Goal: Information Seeking & Learning: Learn about a topic

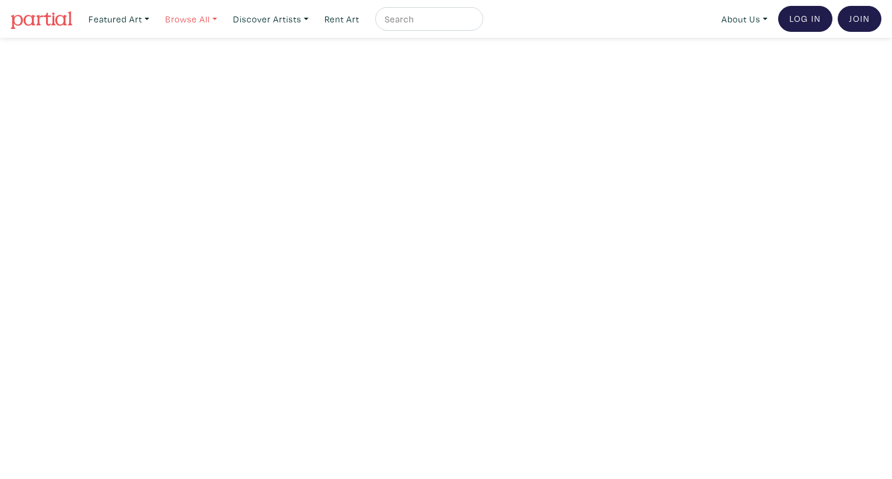
click at [196, 26] on link "Browse All" at bounding box center [191, 19] width 63 height 24
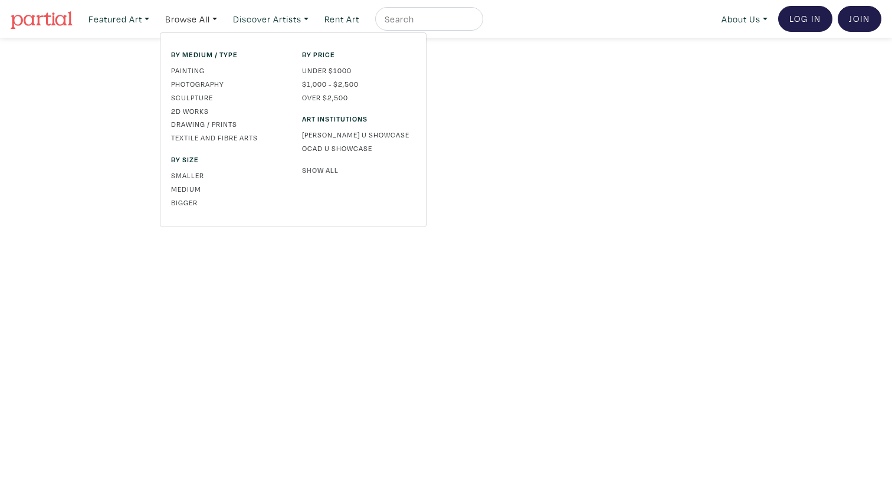
click at [323, 175] on link "Show All" at bounding box center [358, 170] width 113 height 11
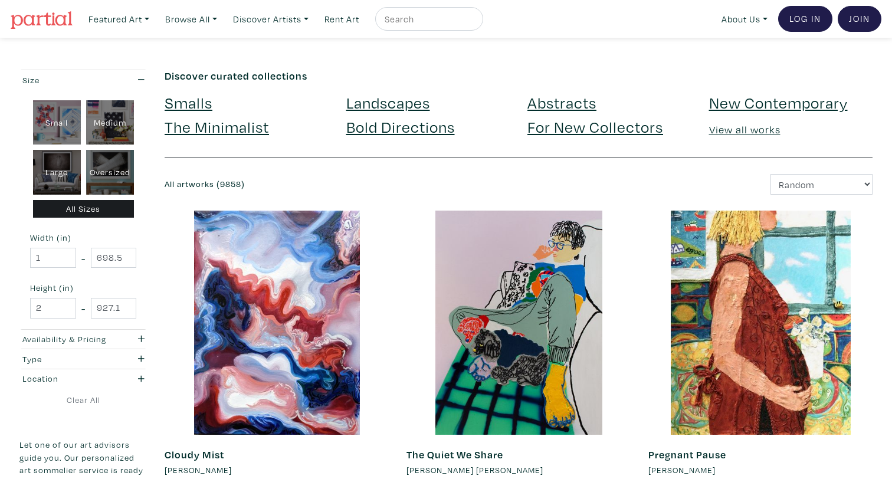
click at [200, 128] on link "The Minimalist" at bounding box center [217, 126] width 104 height 21
click at [539, 95] on link "Abstracts" at bounding box center [561, 102] width 69 height 21
click at [414, 99] on link "Landscapes" at bounding box center [388, 102] width 84 height 21
click at [746, 134] on link "View all works" at bounding box center [744, 130] width 71 height 14
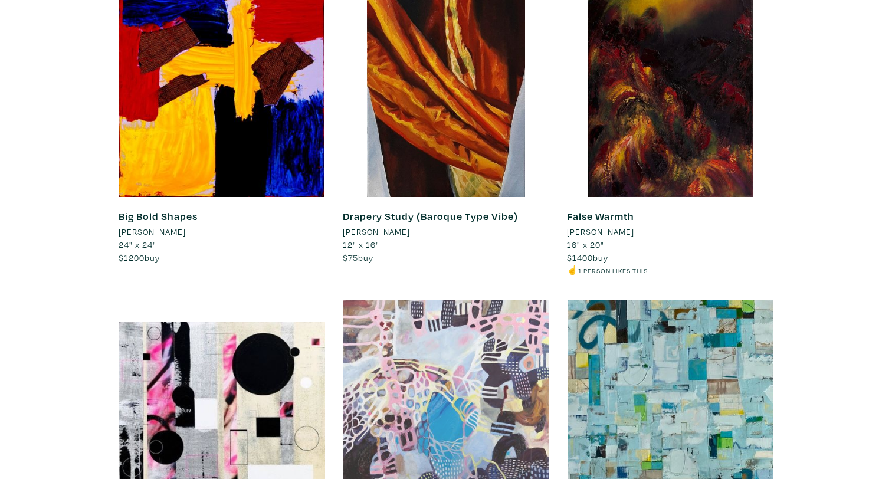
scroll to position [10197, 0]
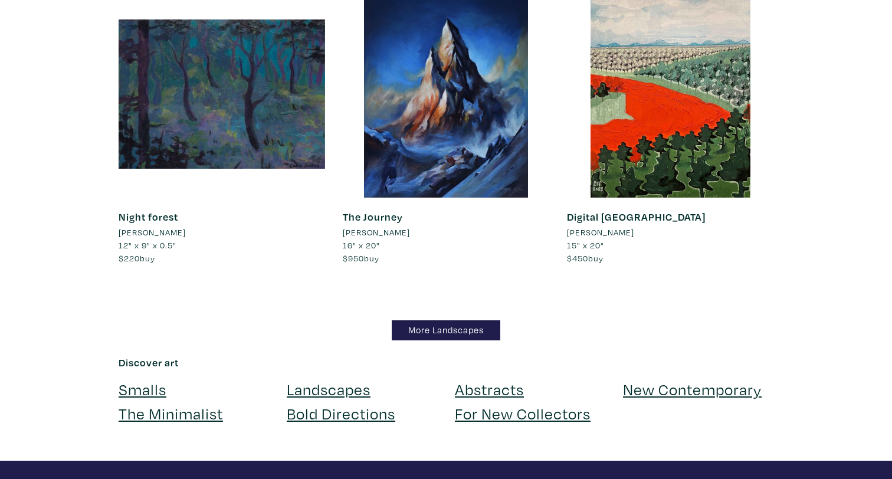
scroll to position [10251, 0]
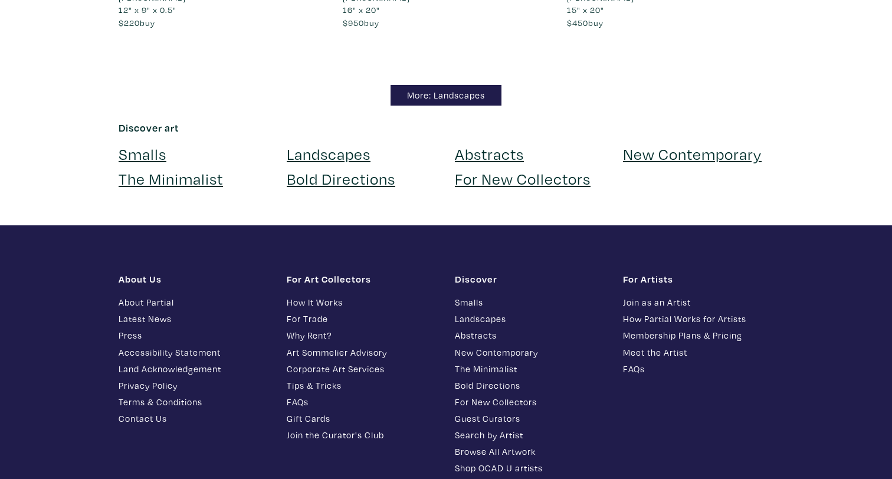
scroll to position [10467, 0]
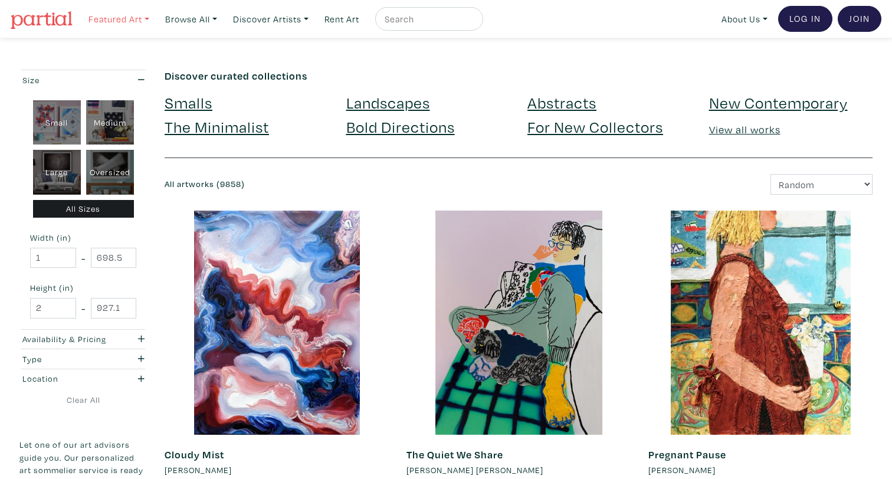
click at [112, 17] on link "Featured Art" at bounding box center [118, 19] width 71 height 24
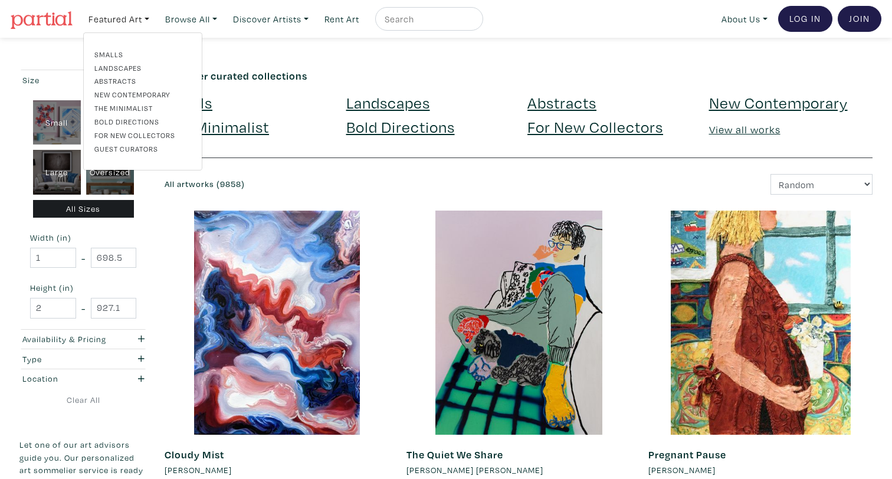
click at [106, 57] on link "Smalls" at bounding box center [142, 54] width 97 height 11
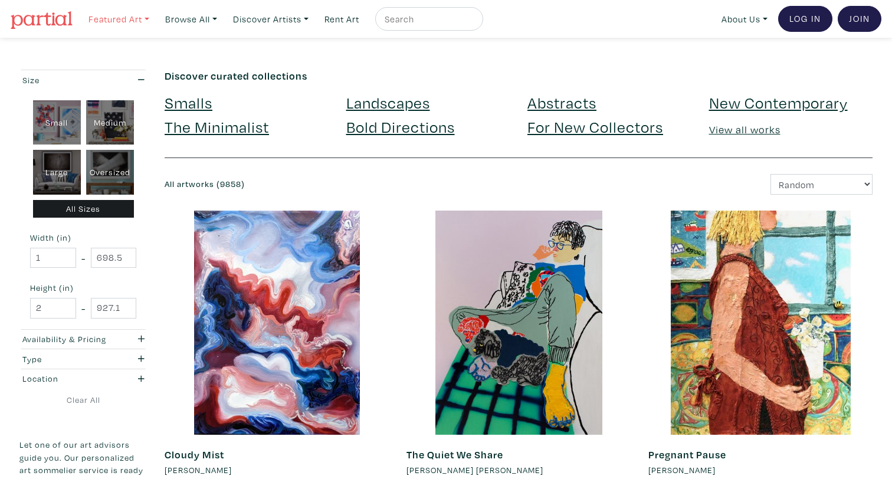
click at [120, 29] on link "Featured Art" at bounding box center [118, 19] width 71 height 24
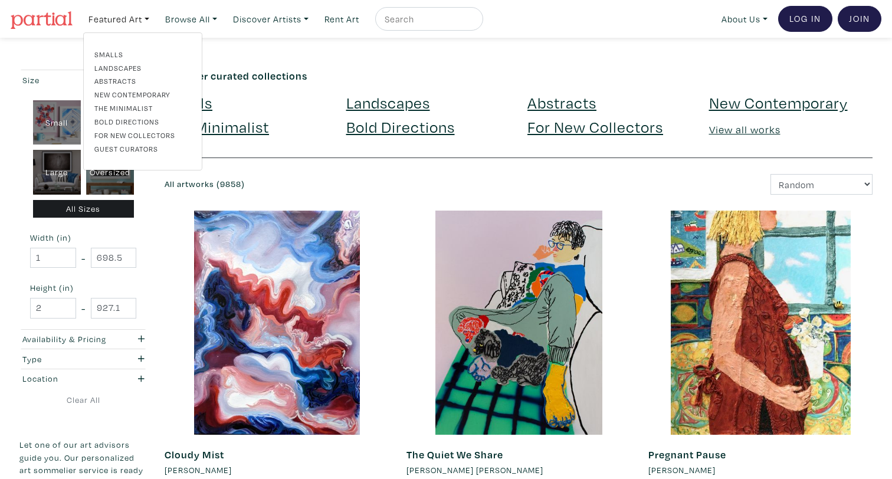
click at [104, 58] on link "Smalls" at bounding box center [142, 54] width 97 height 11
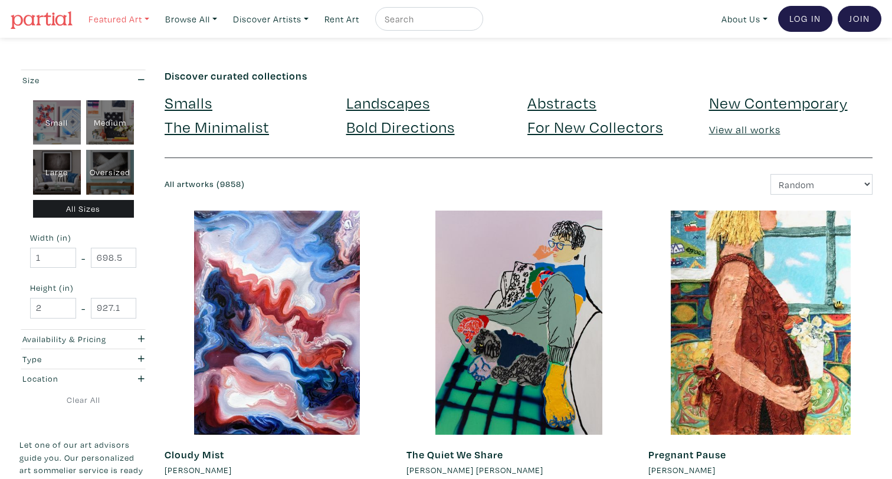
click at [117, 17] on link "Featured Art" at bounding box center [118, 19] width 71 height 24
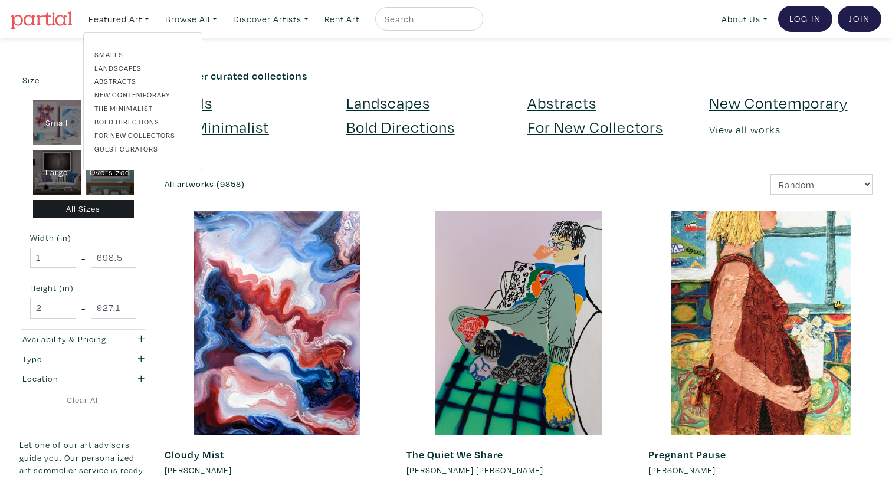
click at [107, 72] on link "Landscapes" at bounding box center [142, 68] width 97 height 11
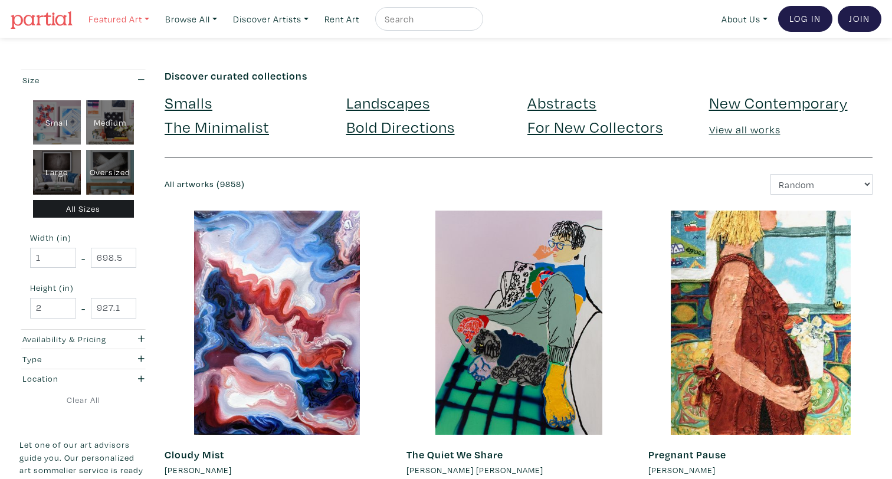
click at [112, 9] on link "Featured Art" at bounding box center [118, 19] width 71 height 24
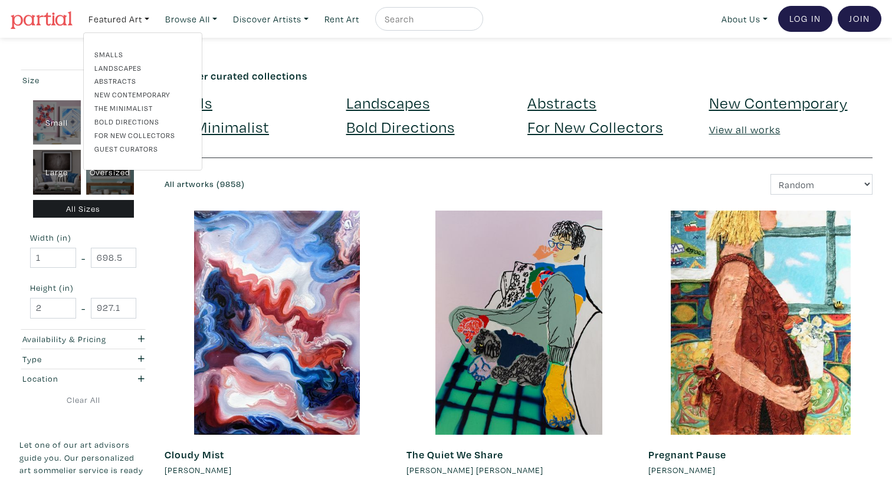
click at [106, 81] on link "Abstracts" at bounding box center [142, 81] width 97 height 11
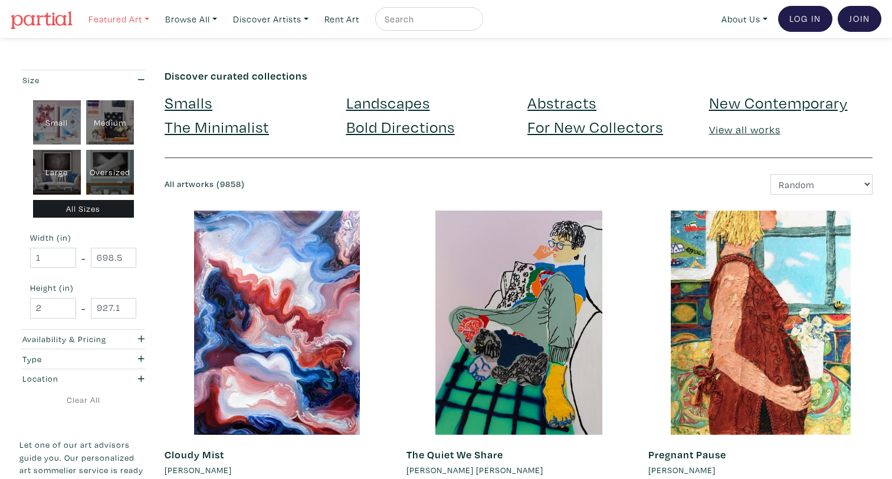
click at [108, 21] on link "Featured Art" at bounding box center [118, 19] width 71 height 24
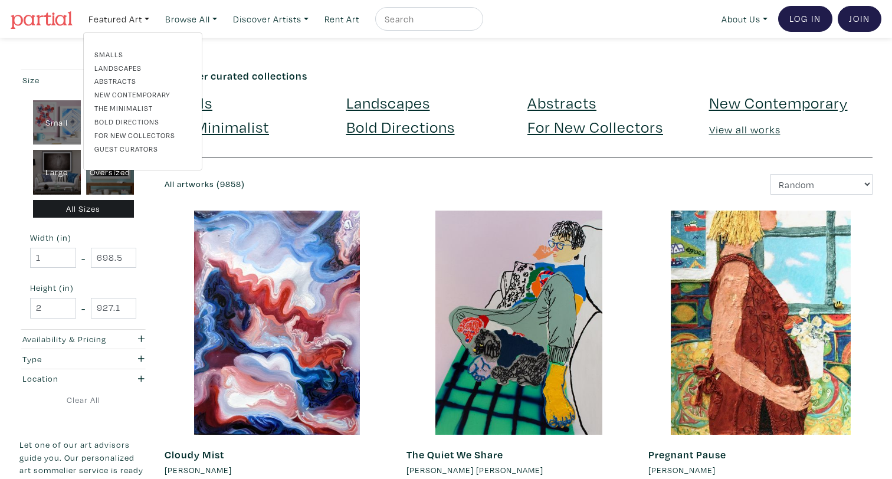
click at [108, 95] on link "New Contemporary" at bounding box center [142, 94] width 97 height 11
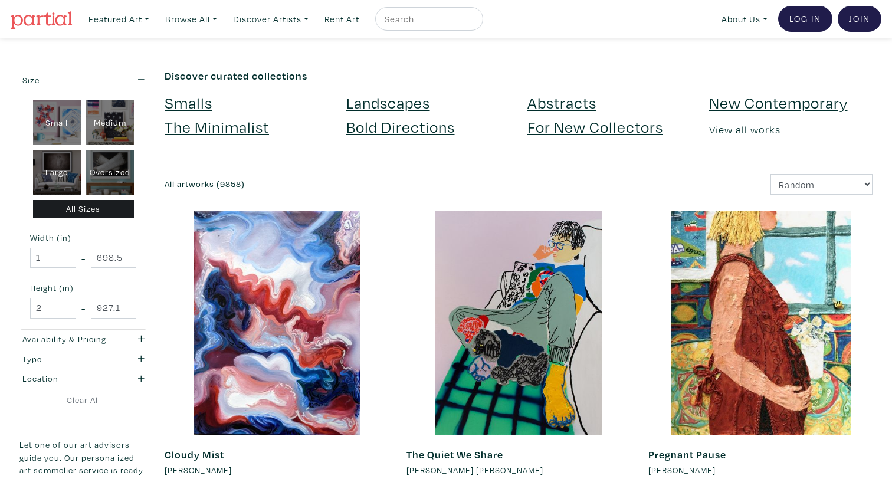
click at [108, 33] on nav "Featured Art Smalls Landscapes Abstracts New Contemporary The Minimalist Bold D…" at bounding box center [446, 19] width 892 height 38
click at [108, 11] on link "Featured Art" at bounding box center [118, 19] width 71 height 24
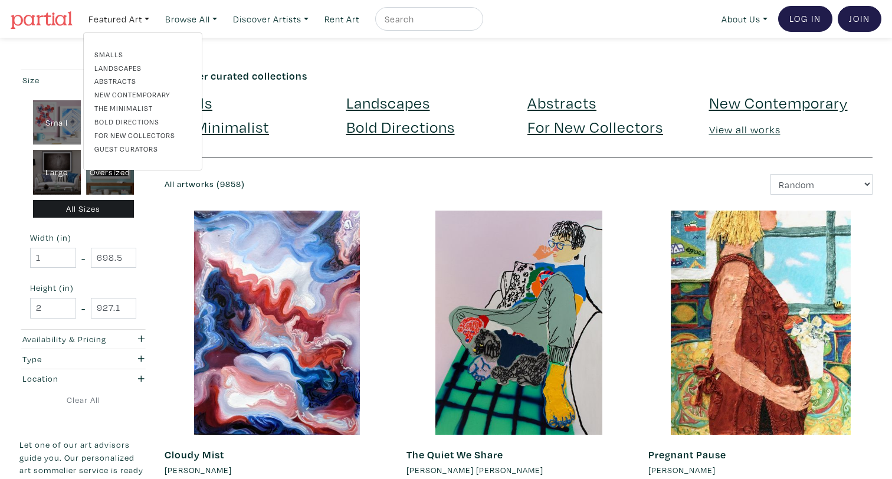
click at [114, 107] on link "The Minimalist" at bounding box center [142, 108] width 97 height 11
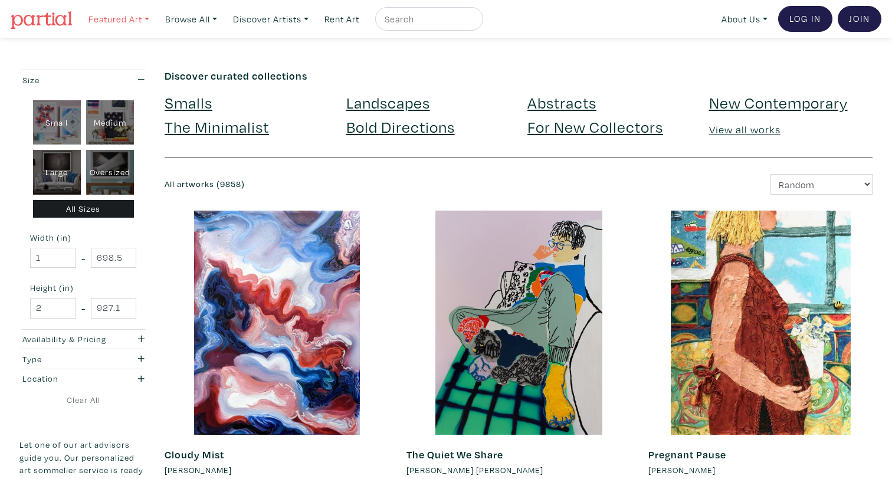
click at [115, 19] on link "Featured Art" at bounding box center [118, 19] width 71 height 24
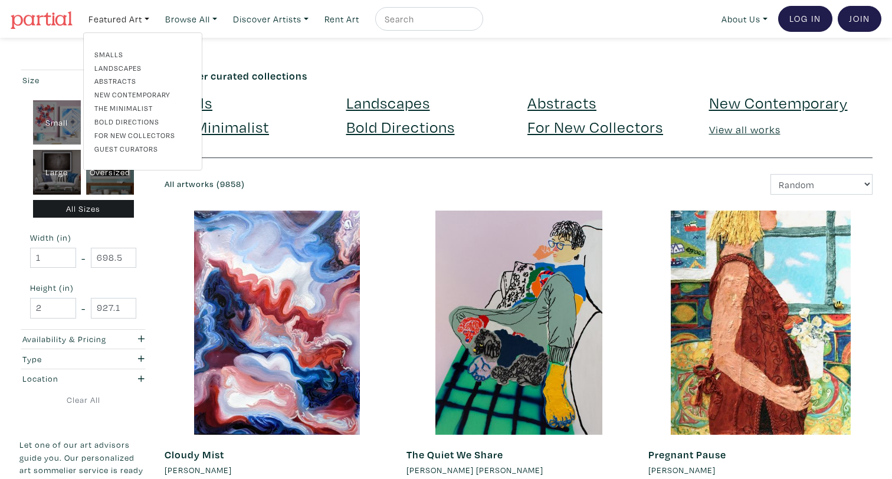
click at [116, 123] on link "Bold Directions" at bounding box center [142, 121] width 97 height 11
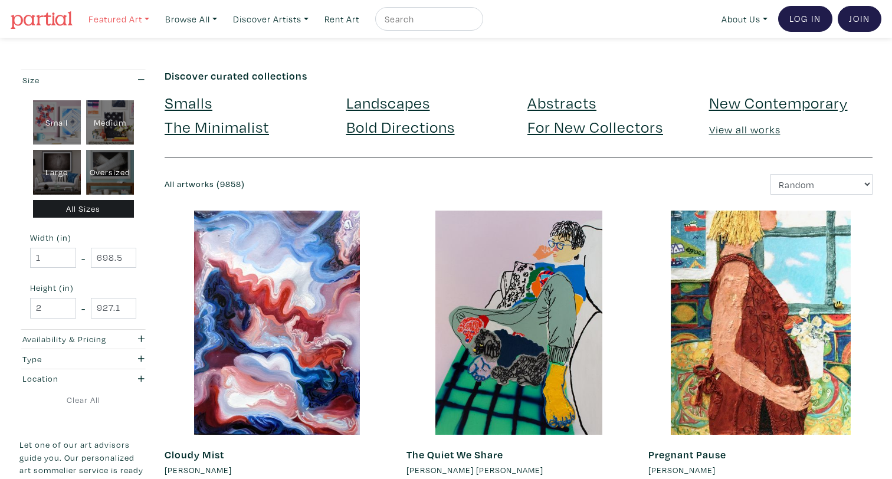
click at [104, 24] on link "Featured Art" at bounding box center [118, 19] width 71 height 24
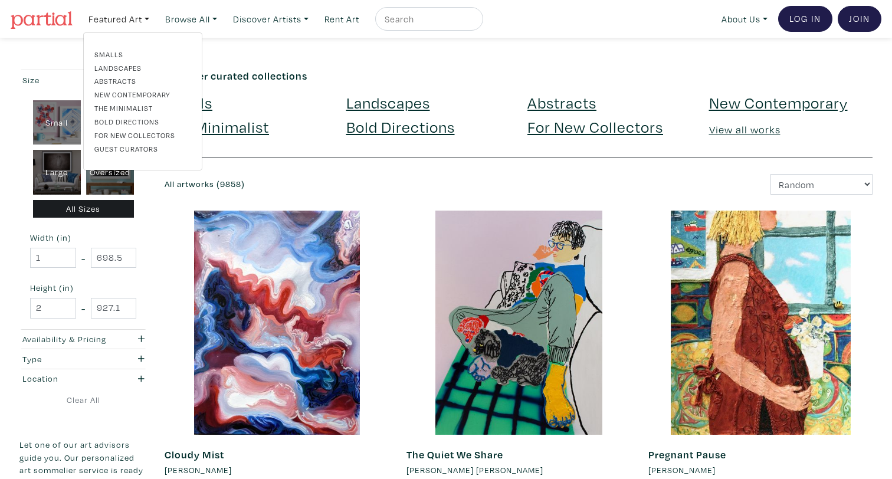
click at [111, 135] on link "For New Collectors" at bounding box center [142, 135] width 97 height 11
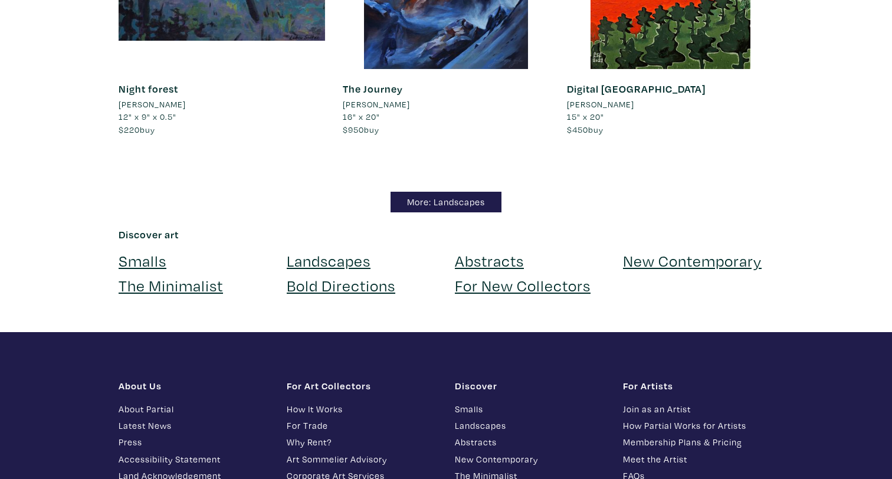
scroll to position [10372, 0]
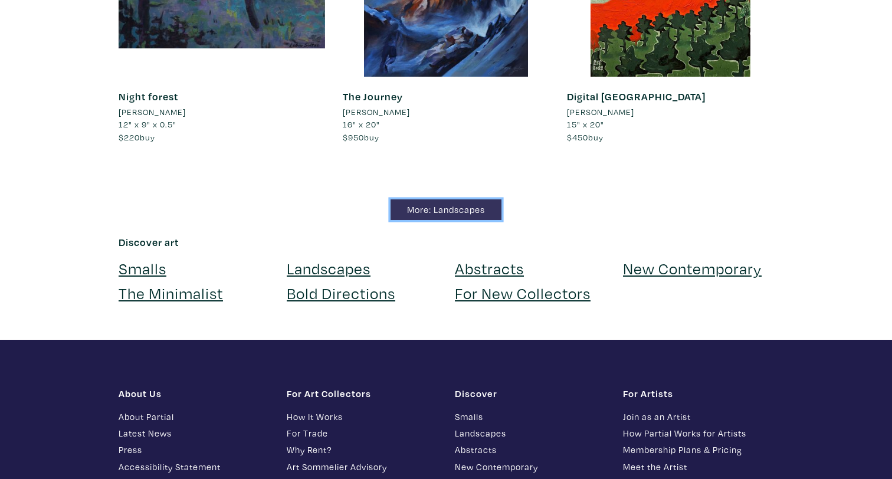
click at [439, 199] on link "More: Landscapes" at bounding box center [446, 209] width 111 height 21
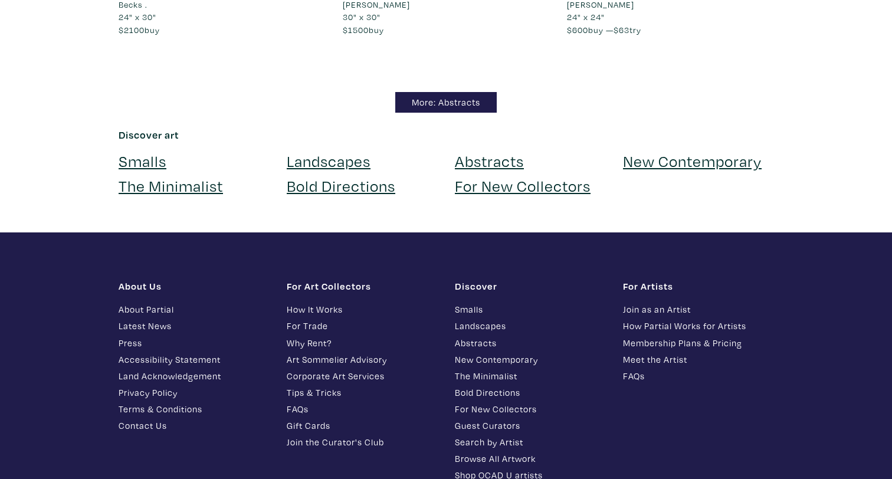
scroll to position [9964, 0]
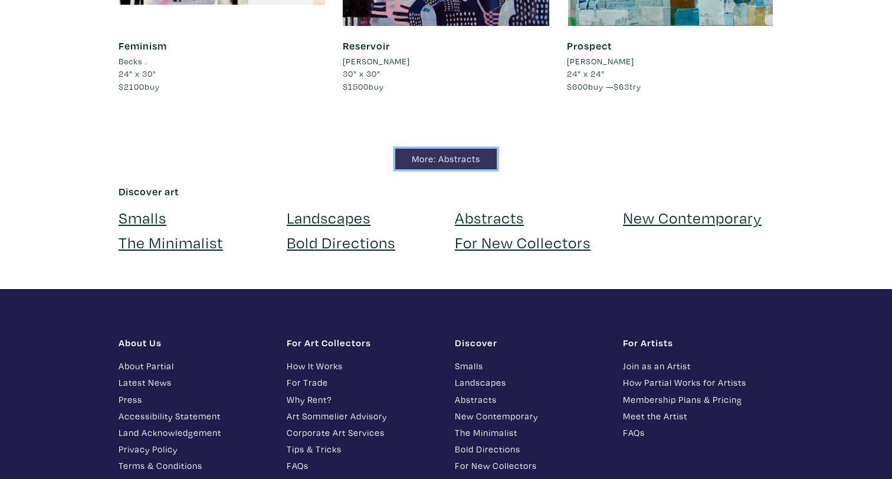
click at [430, 158] on link "More: Abstracts" at bounding box center [445, 159] width 101 height 21
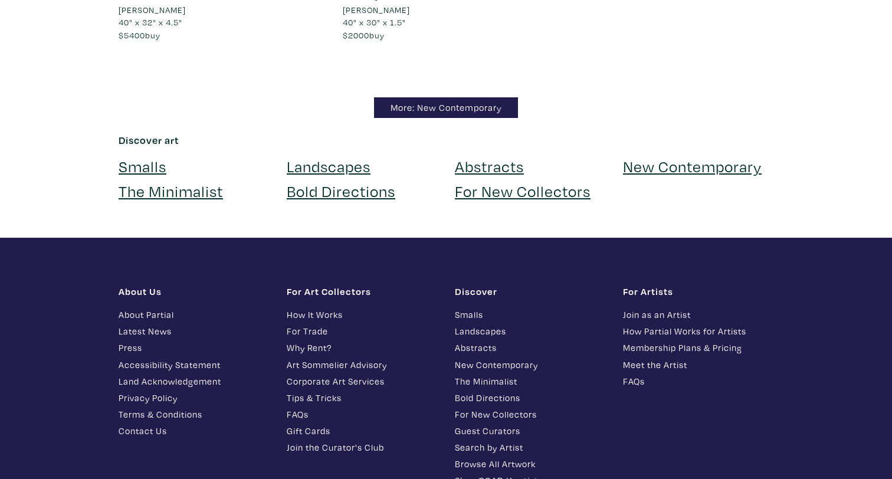
scroll to position [11140, 0]
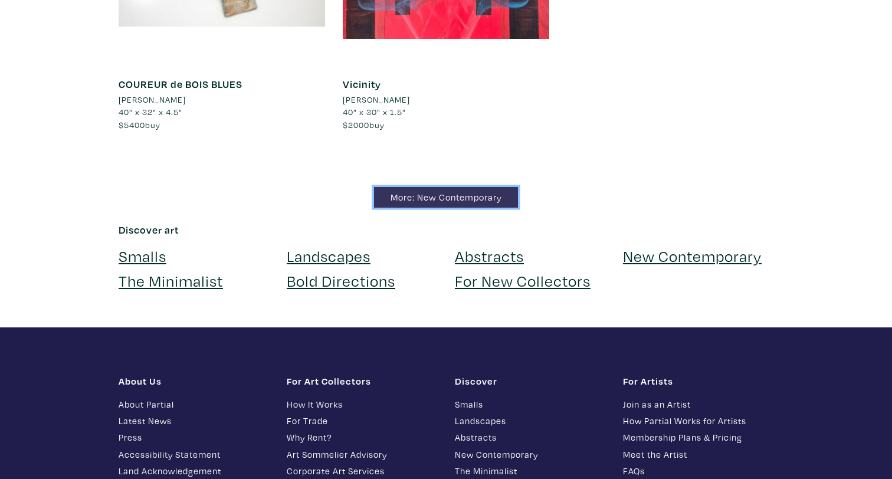
click at [426, 187] on link "More: New Contemporary" at bounding box center [446, 197] width 144 height 21
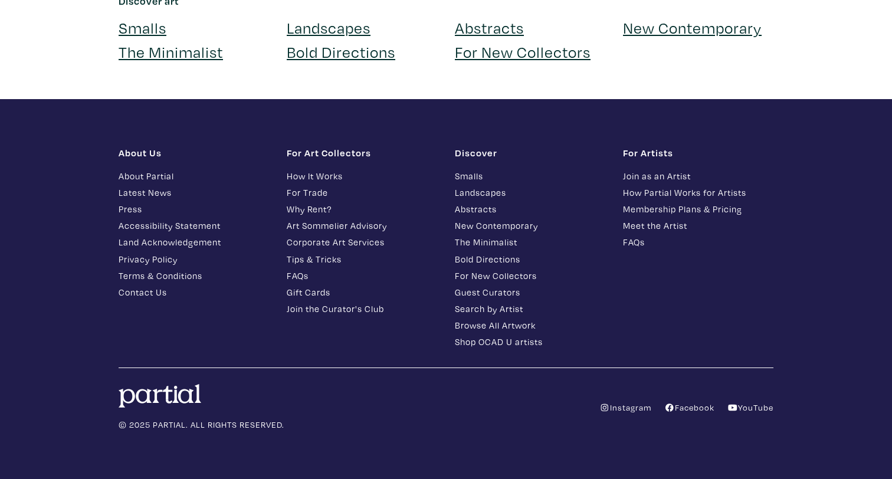
scroll to position [10263, 0]
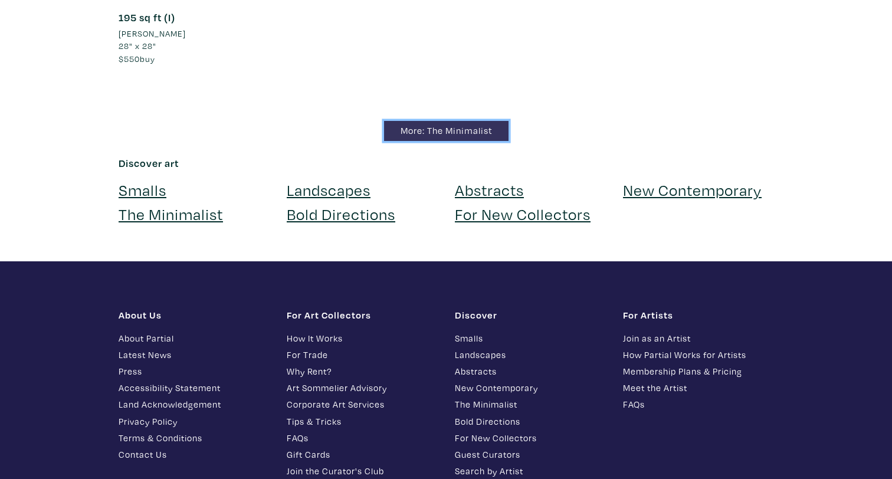
click at [423, 142] on link "More: The Minimalist" at bounding box center [446, 131] width 124 height 21
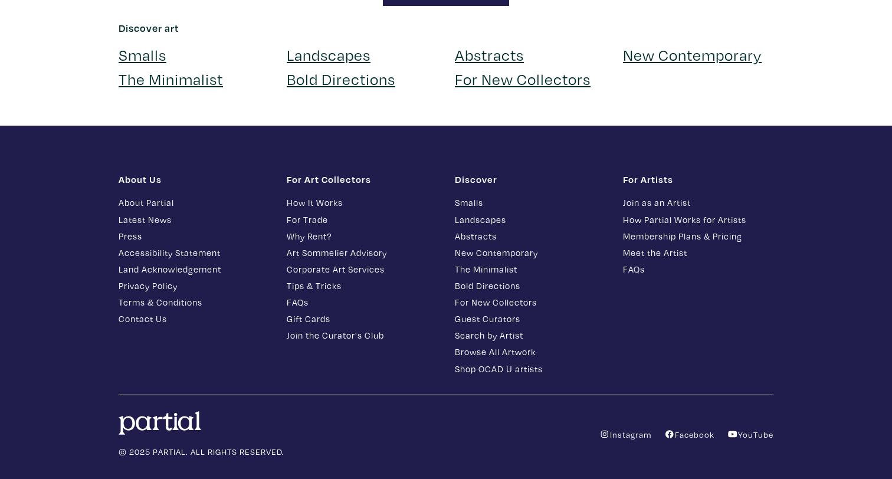
scroll to position [9859, 0]
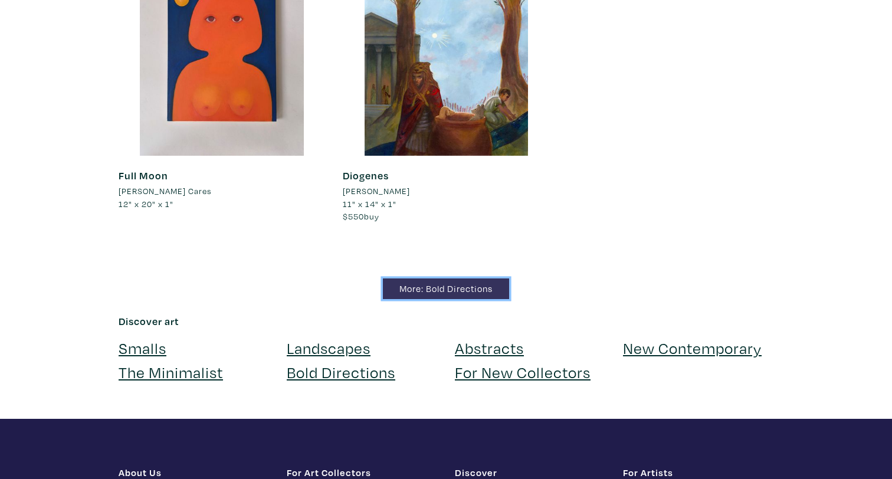
click at [409, 278] on link "More: Bold Directions" at bounding box center [446, 288] width 126 height 21
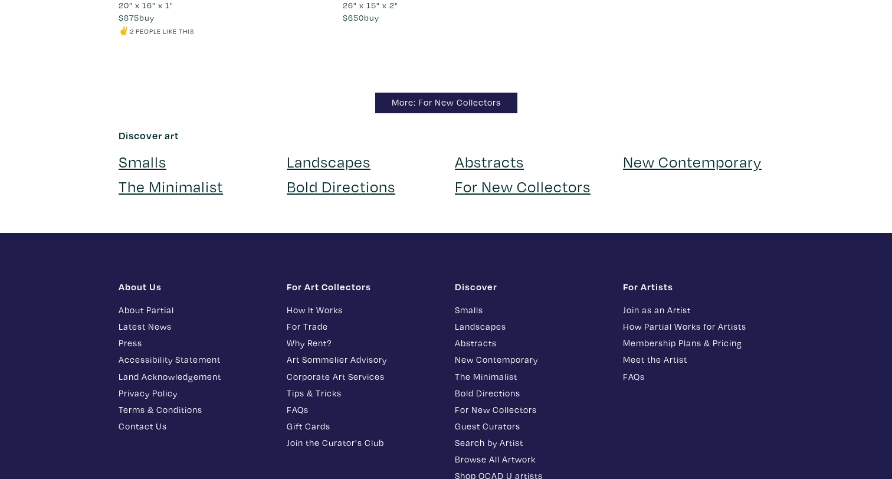
scroll to position [10978, 0]
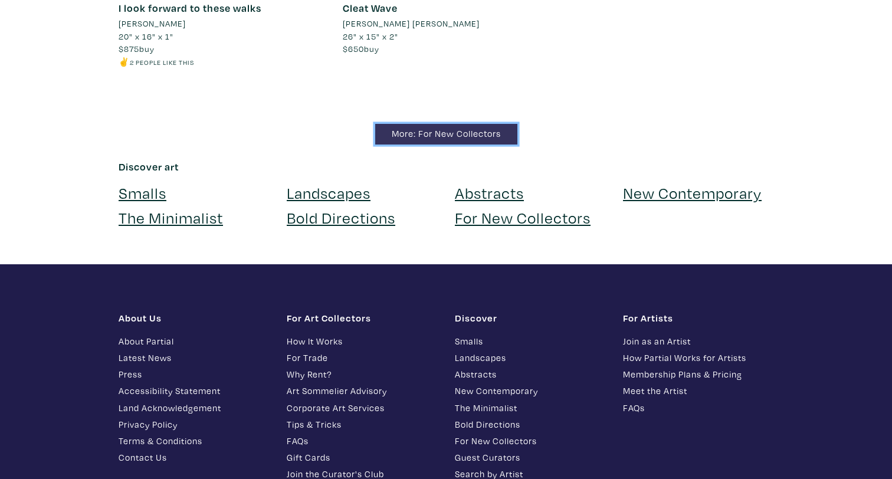
click at [422, 132] on link "More: For New Collectors" at bounding box center [446, 134] width 142 height 21
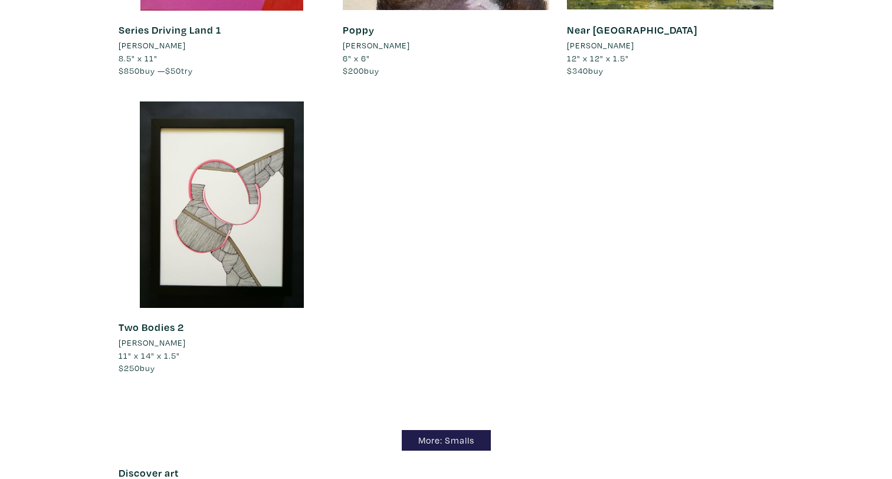
scroll to position [10157, 0]
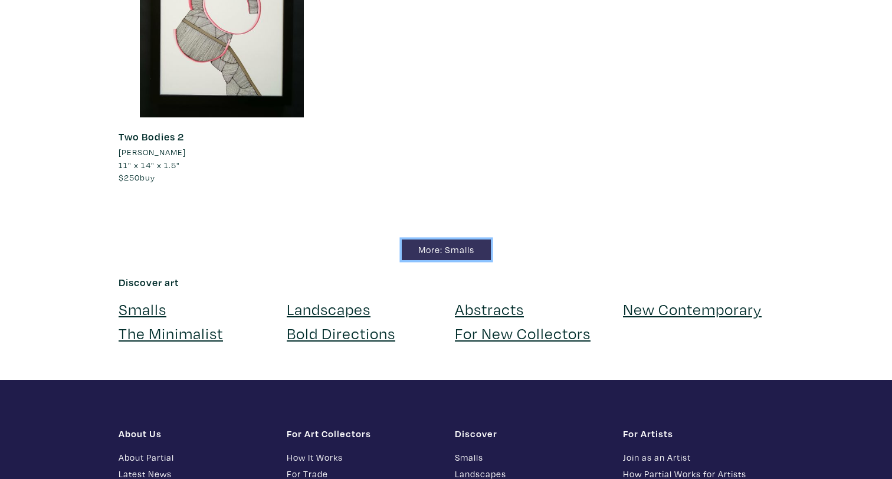
click at [457, 240] on link "More: Smalls" at bounding box center [446, 250] width 89 height 21
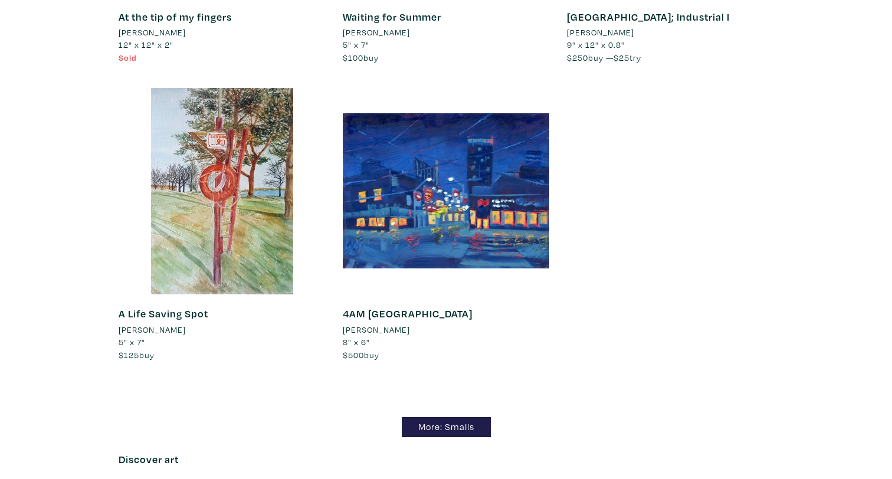
scroll to position [11912, 0]
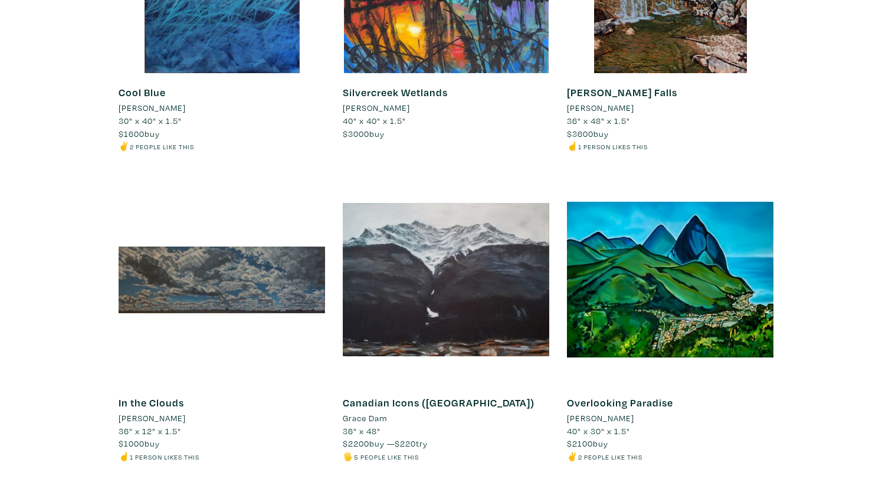
scroll to position [9649, 0]
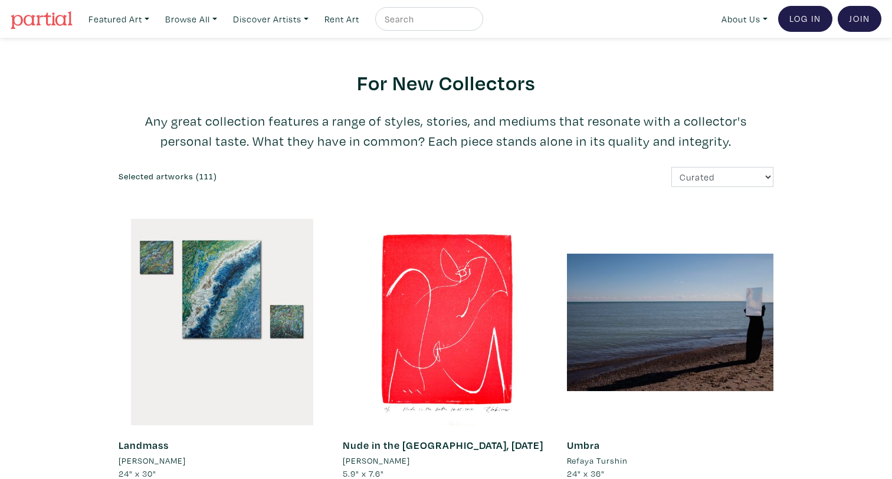
click at [414, 123] on p "Any great collection features a range of styles, stories, and mediums that reso…" at bounding box center [446, 131] width 655 height 40
